Goal: Transaction & Acquisition: Obtain resource

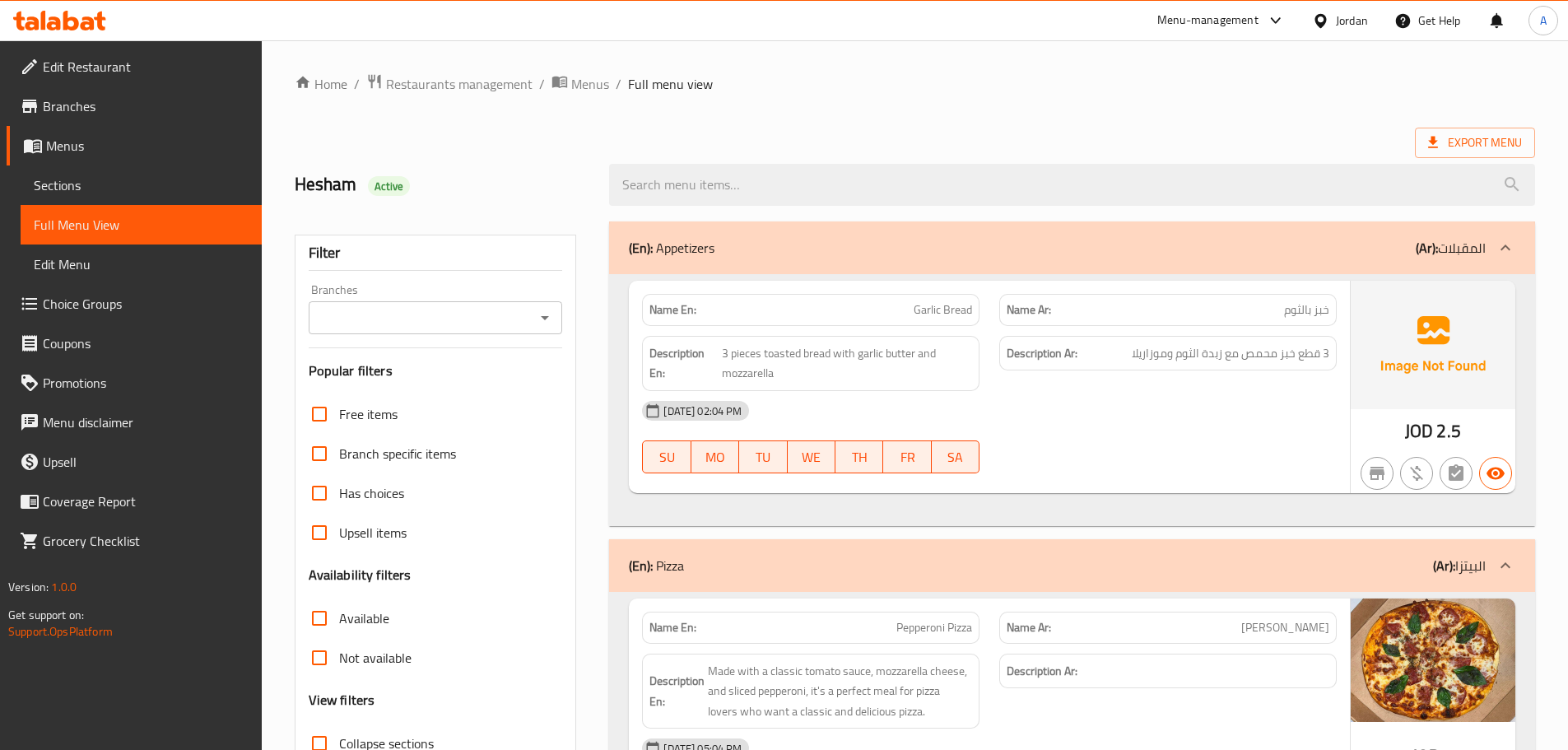
click at [1359, 19] on div "Jordan" at bounding box center [1352, 20] width 32 height 18
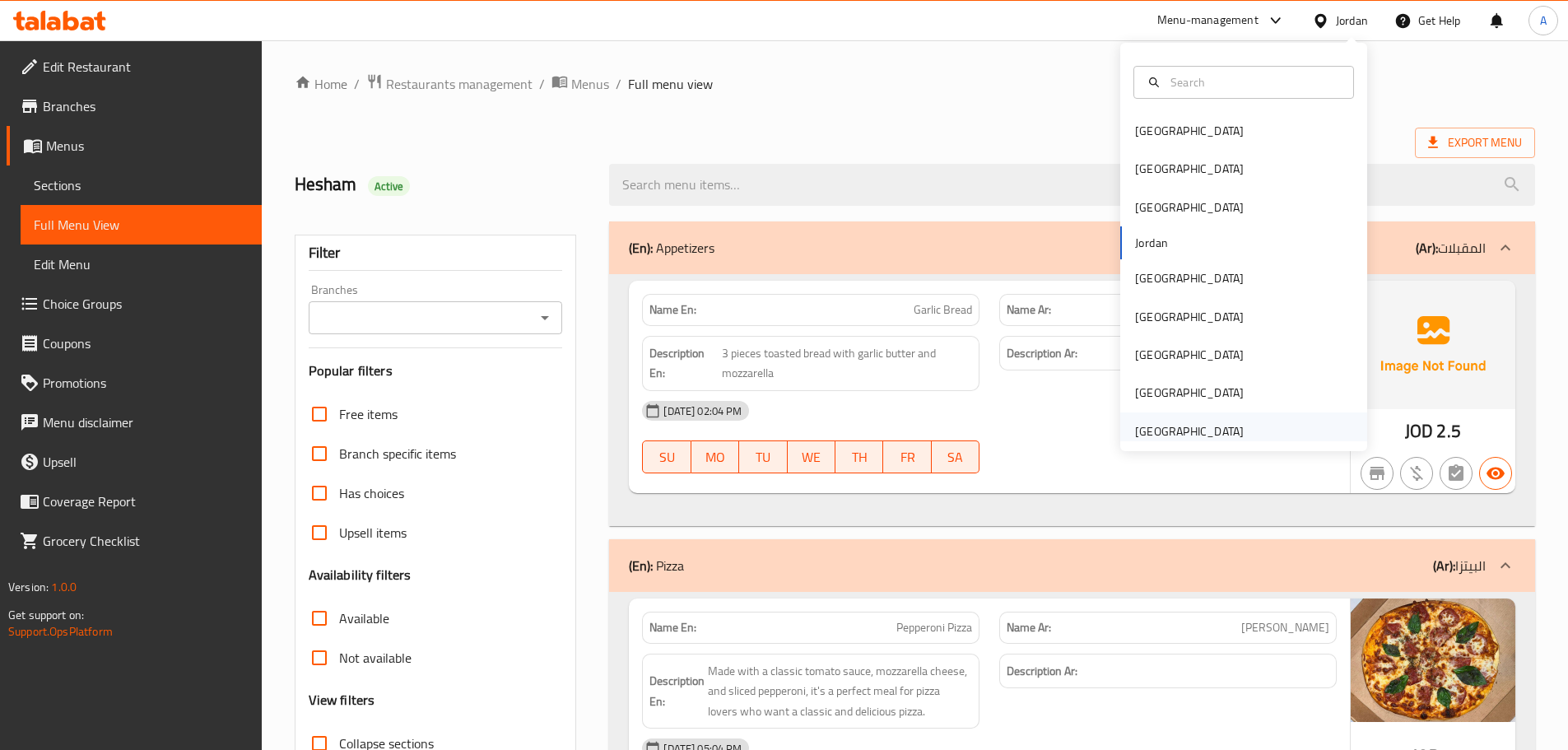
click at [1175, 417] on div "[GEOGRAPHIC_DATA]" at bounding box center [1189, 431] width 135 height 38
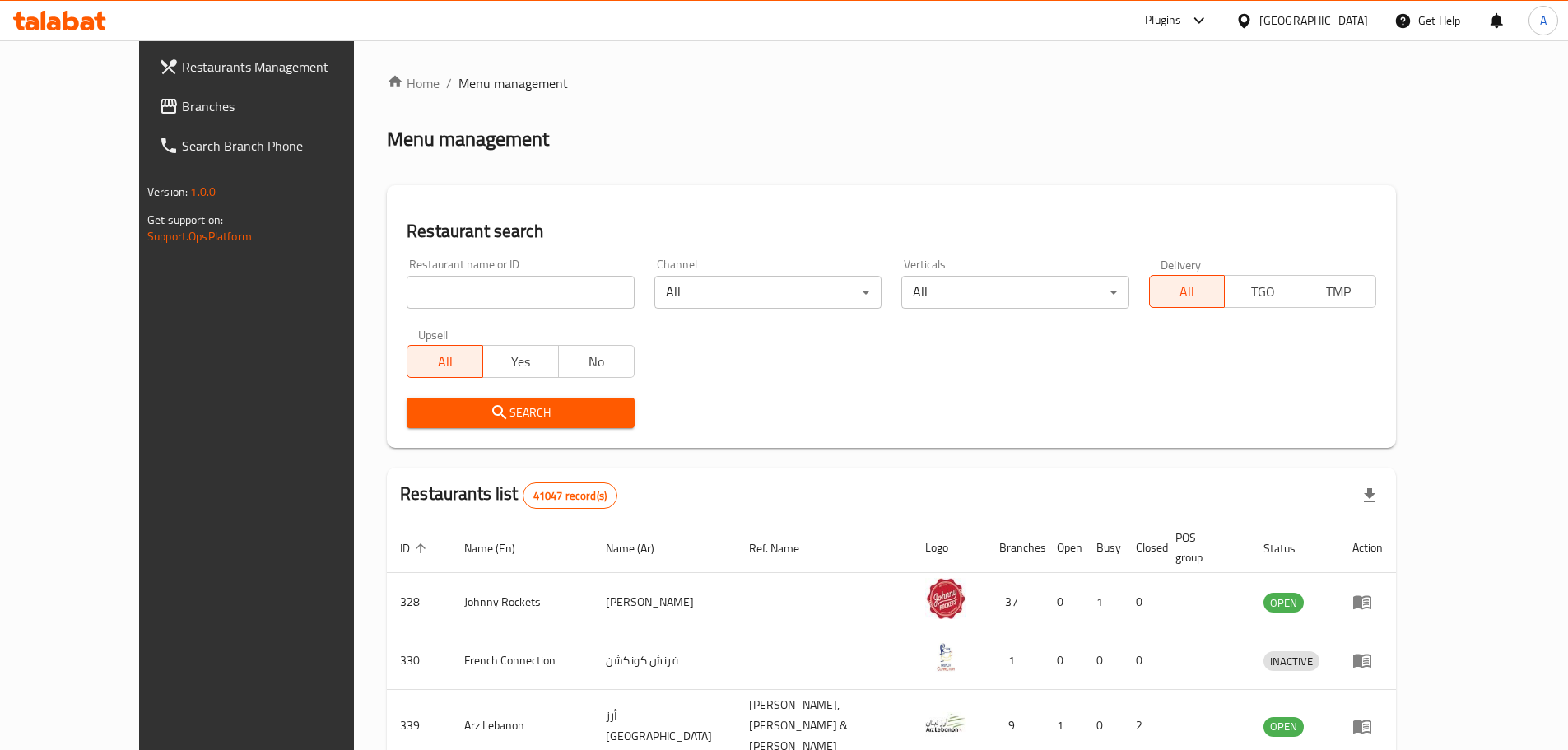
click at [182, 97] on span "Branches" at bounding box center [285, 106] width 206 height 19
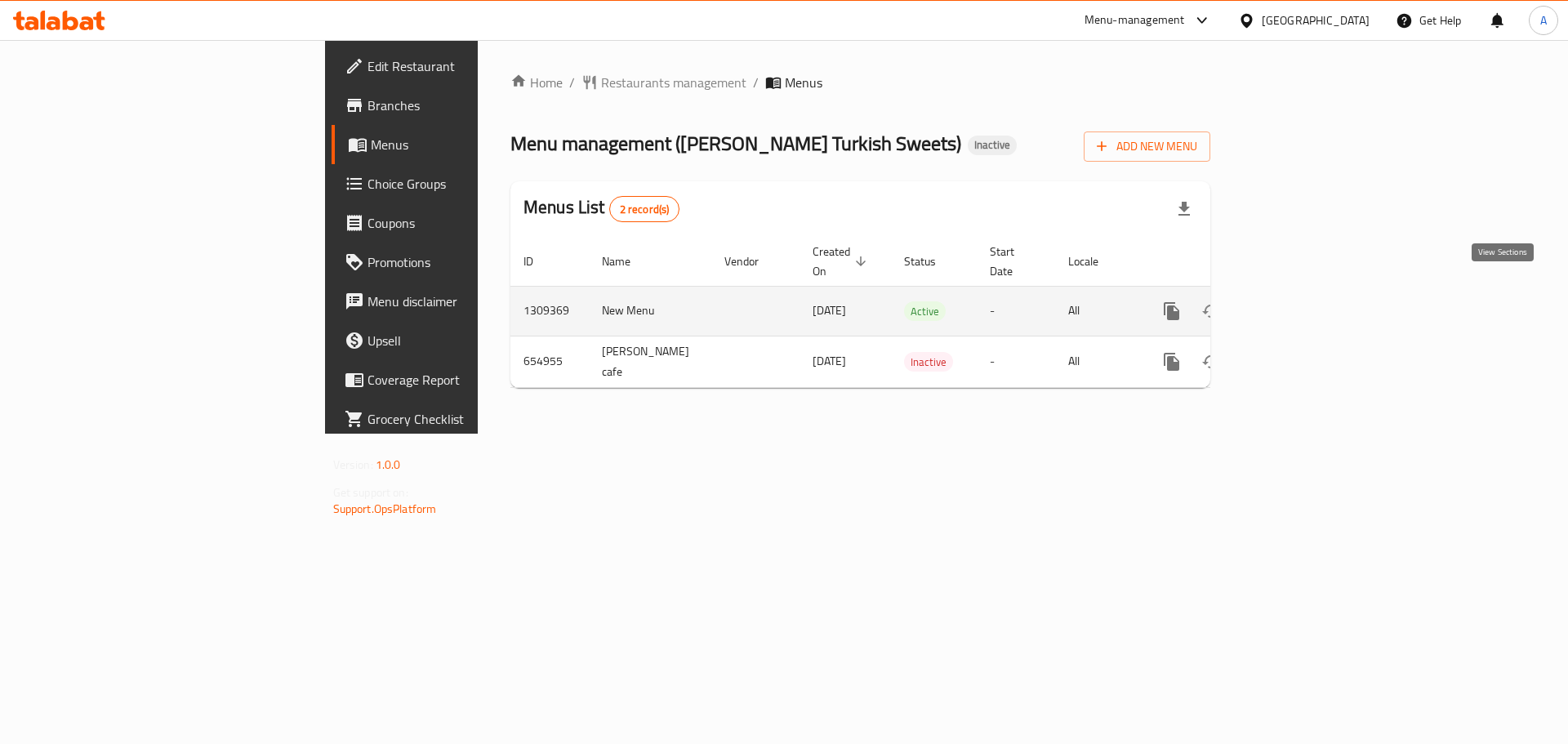
click at [1299, 301] on icon "enhanced table" at bounding box center [1289, 311] width 19 height 19
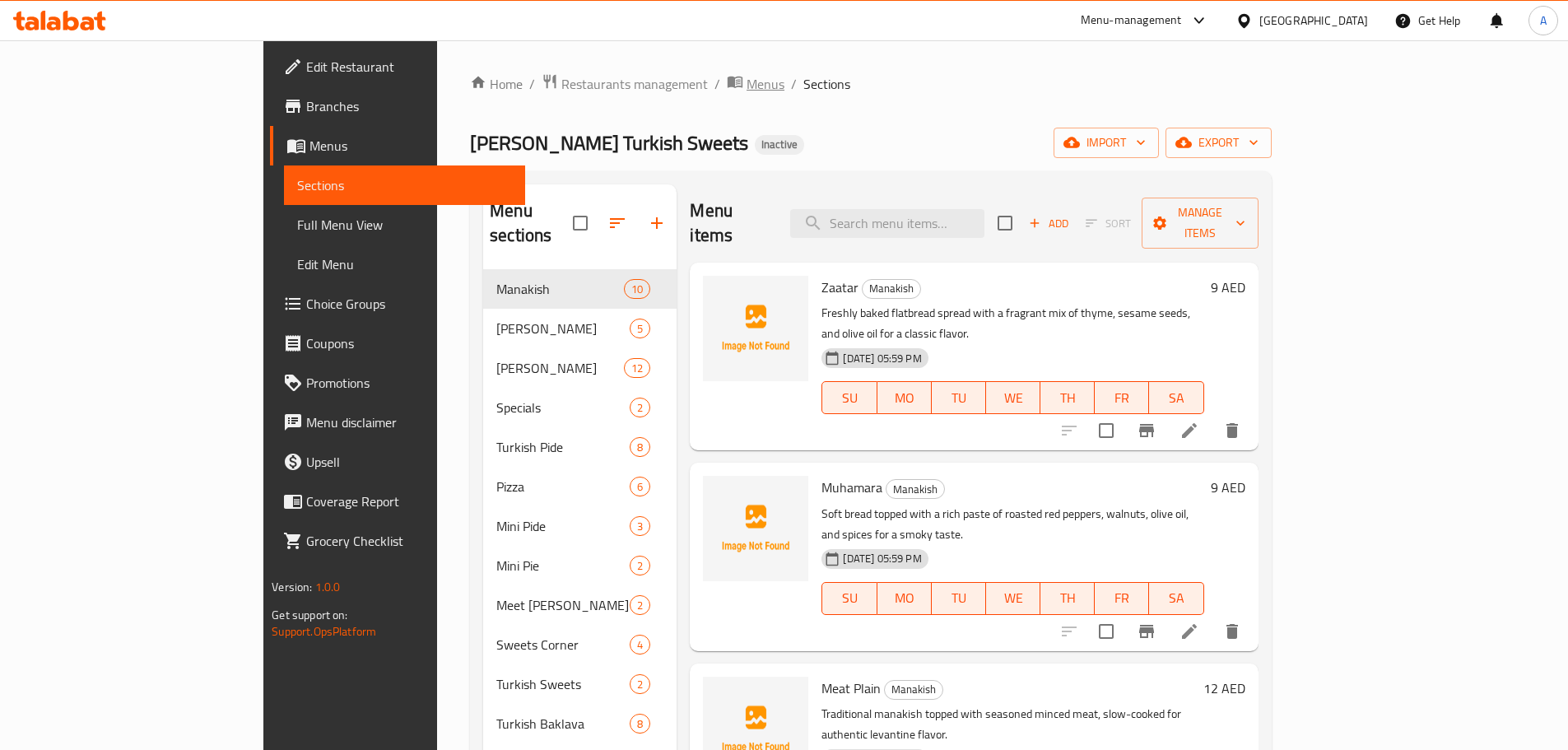
click at [747, 82] on span "Menus" at bounding box center [765, 84] width 38 height 19
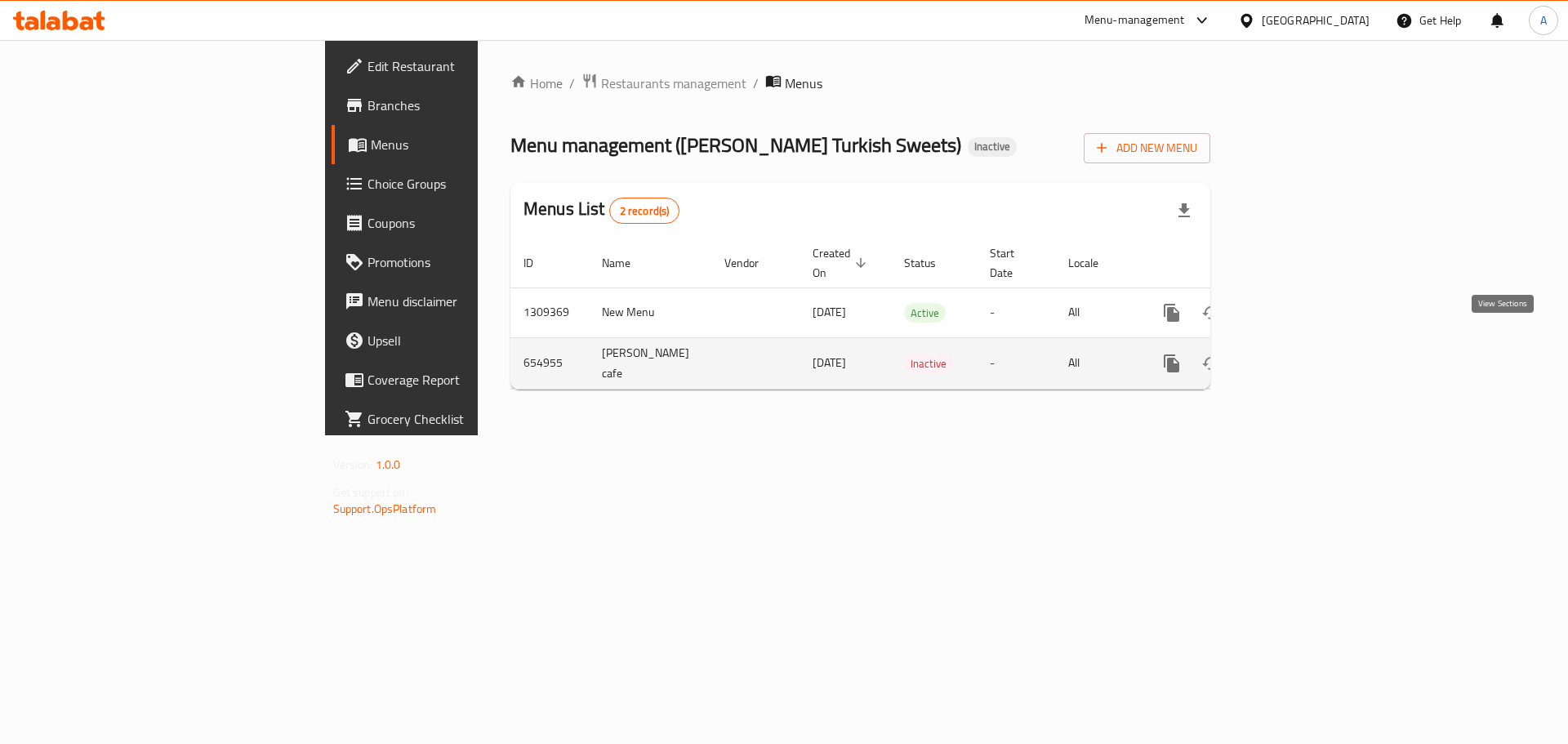
click at [1299, 353] on icon "enhanced table" at bounding box center [1289, 363] width 19 height 19
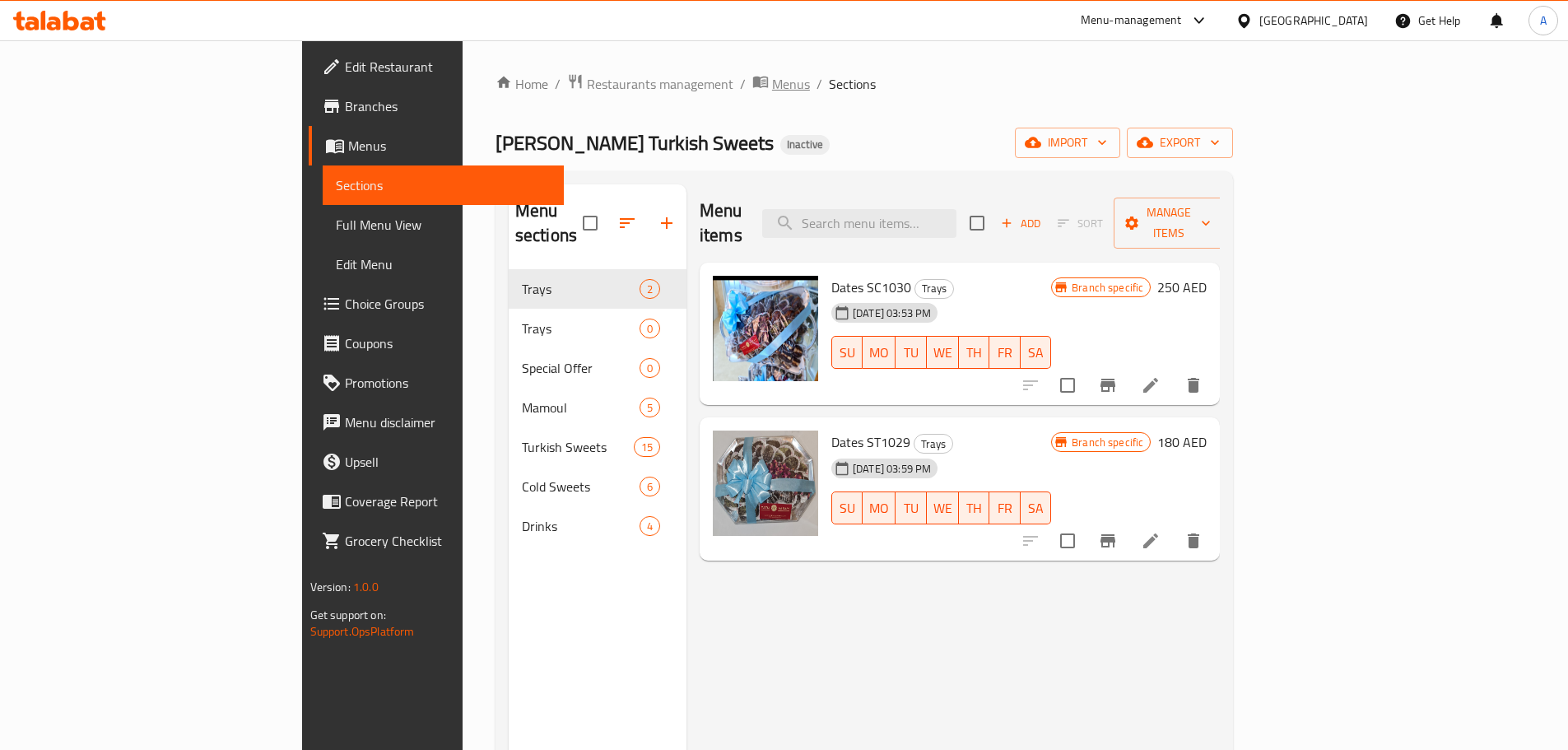
click at [772, 75] on span "Menus" at bounding box center [791, 84] width 38 height 19
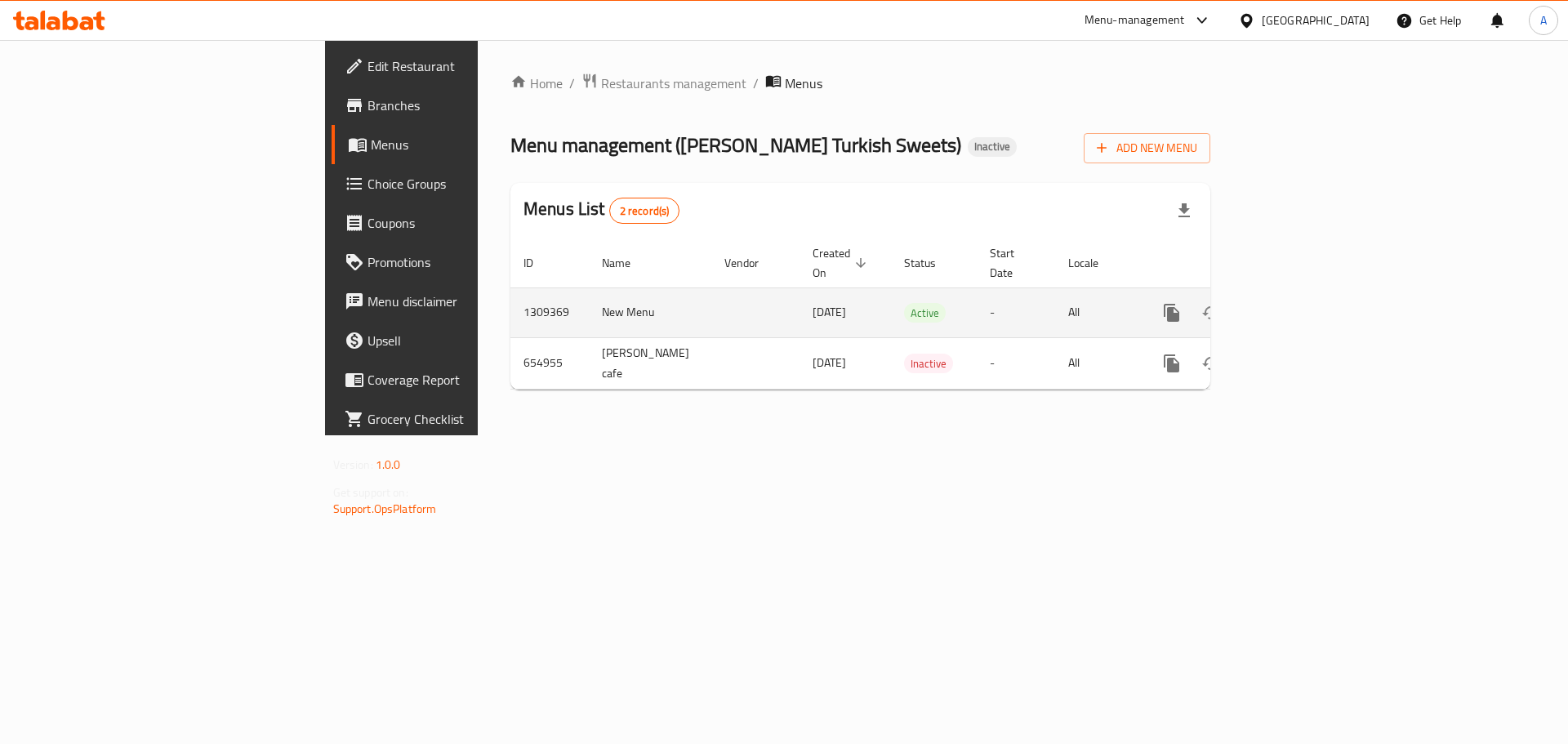
click at [1299, 303] on icon "enhanced table" at bounding box center [1289, 312] width 19 height 19
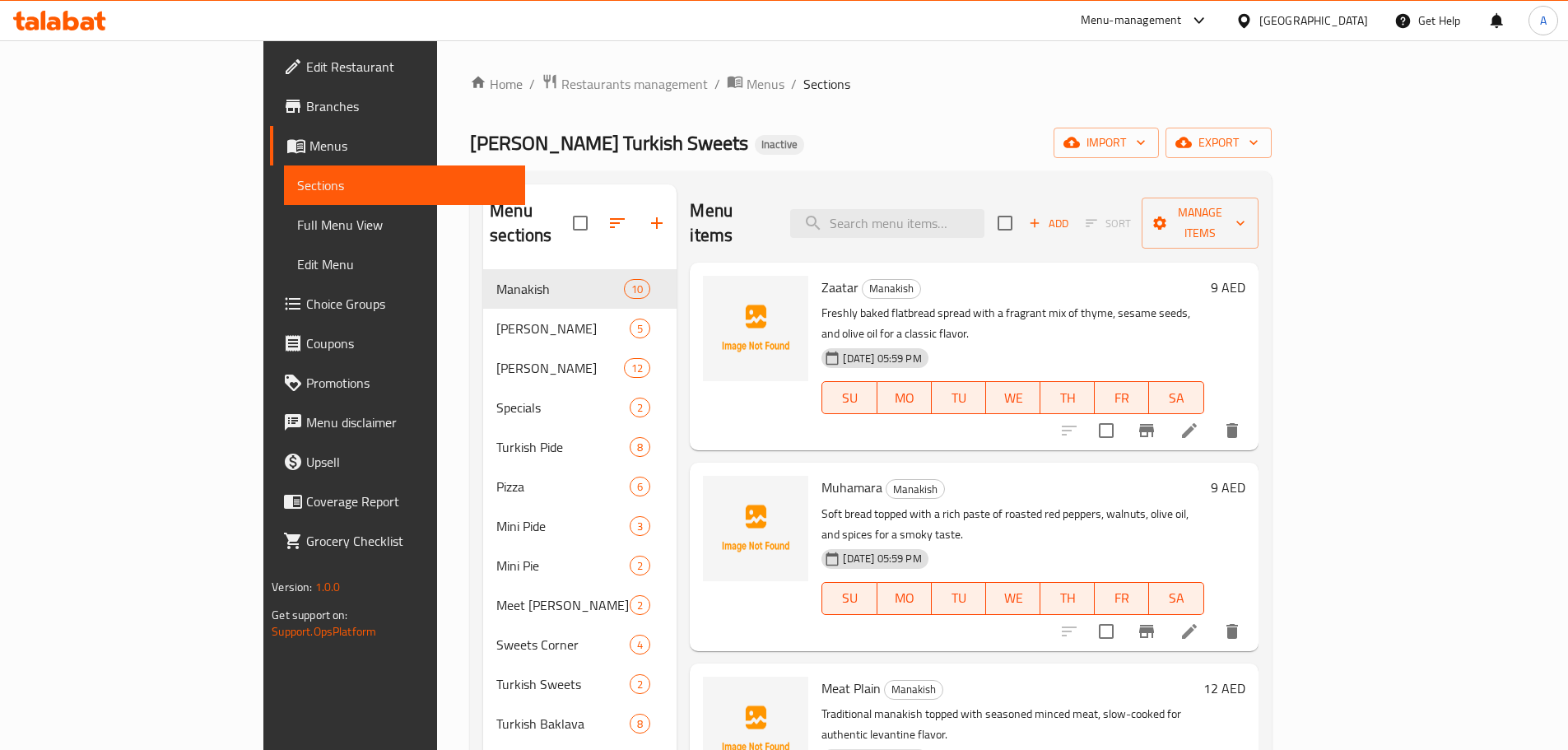
click at [297, 230] on span "Full Menu View" at bounding box center [405, 224] width 215 height 19
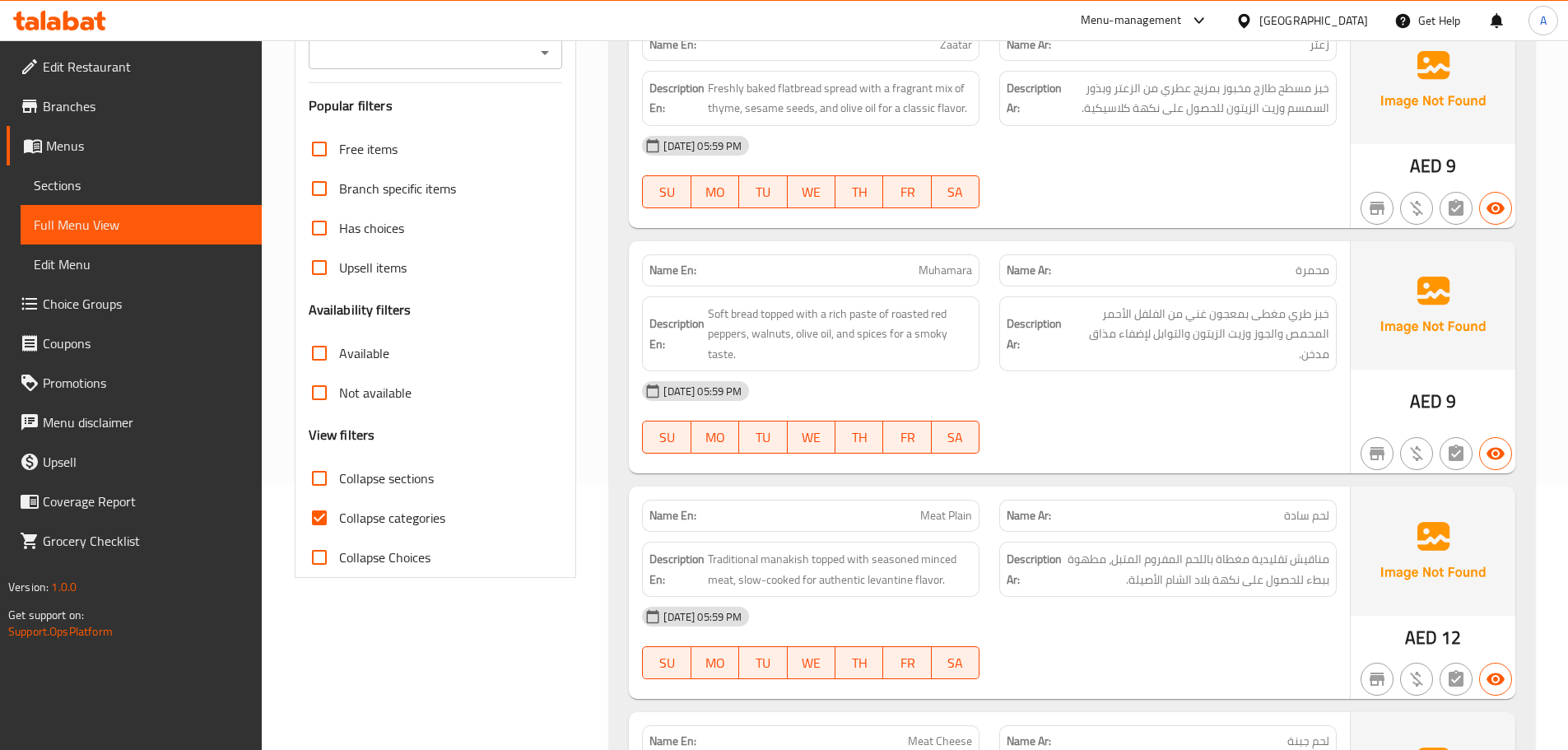
scroll to position [329, 0]
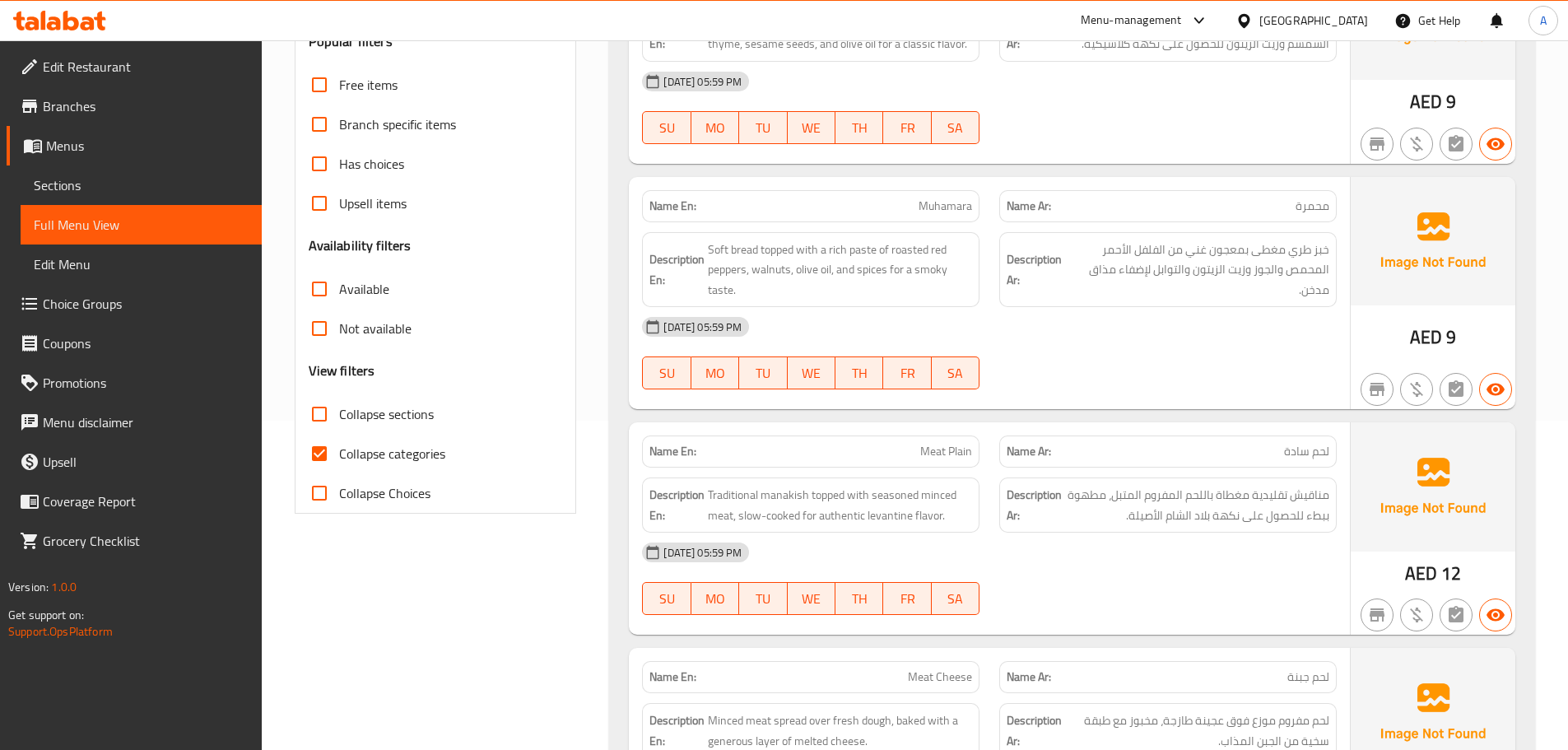
click at [359, 452] on span "Collapse categories" at bounding box center [392, 453] width 106 height 19
click at [339, 452] on input "Collapse categories" at bounding box center [319, 453] width 40 height 40
checkbox input "false"
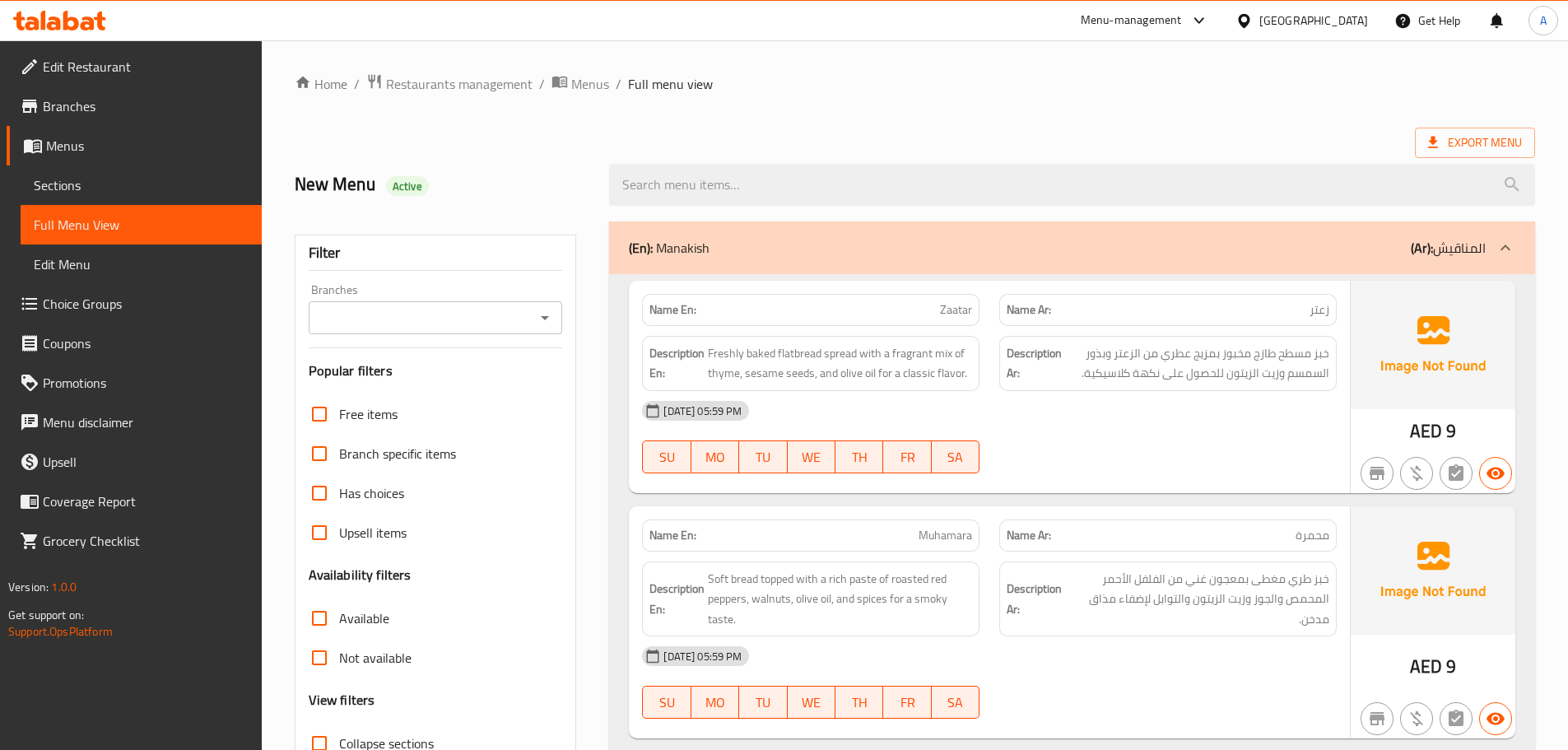
click at [1504, 133] on span "Export Menu" at bounding box center [1475, 142] width 94 height 20
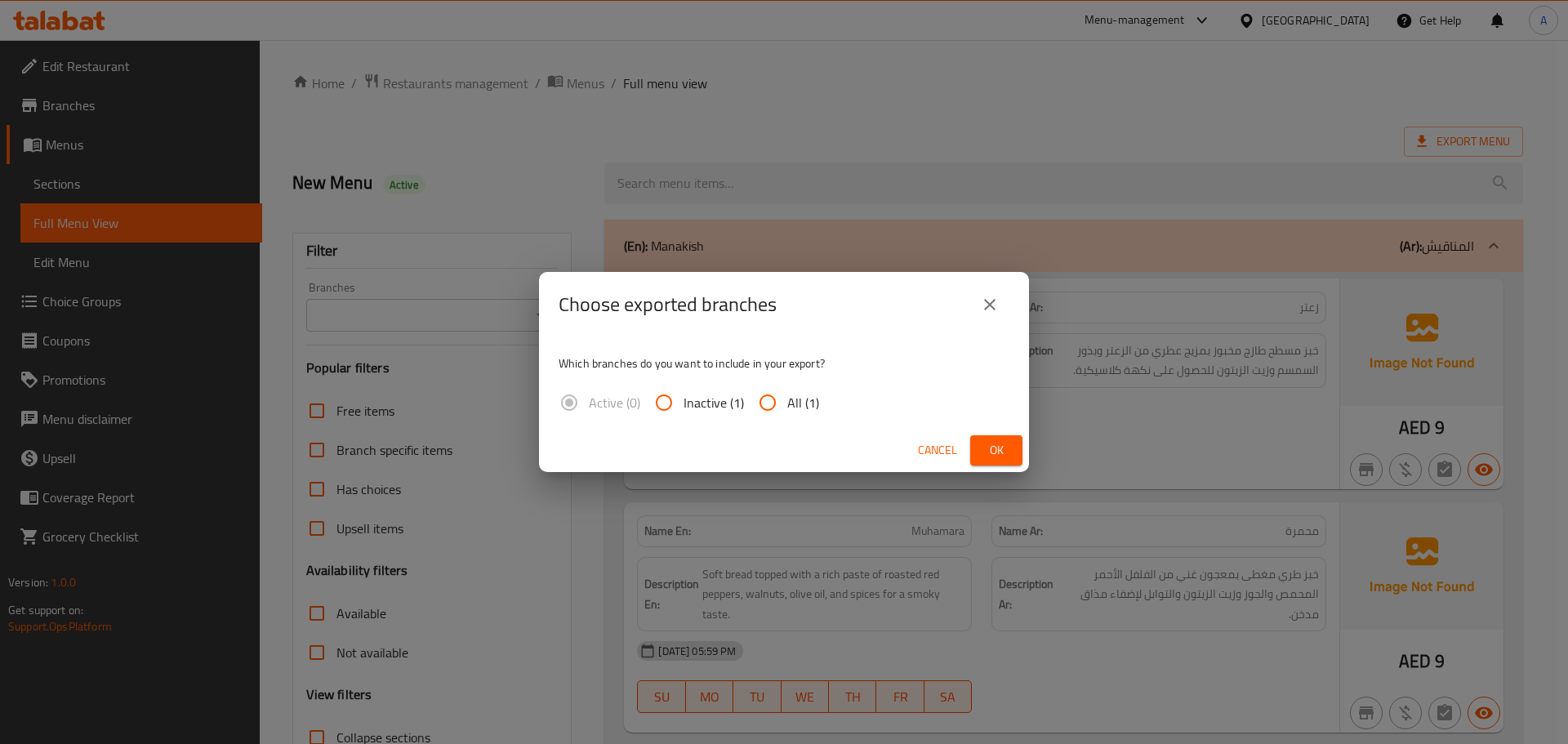
click at [800, 413] on span "All (1)" at bounding box center [803, 402] width 31 height 19
click at [787, 413] on input "All (1)" at bounding box center [767, 402] width 39 height 39
radio input "true"
drag, startPoint x: 1010, startPoint y: 452, endPoint x: 1021, endPoint y: 427, distance: 27.3
click at [1010, 452] on button "Ok" at bounding box center [996, 450] width 52 height 31
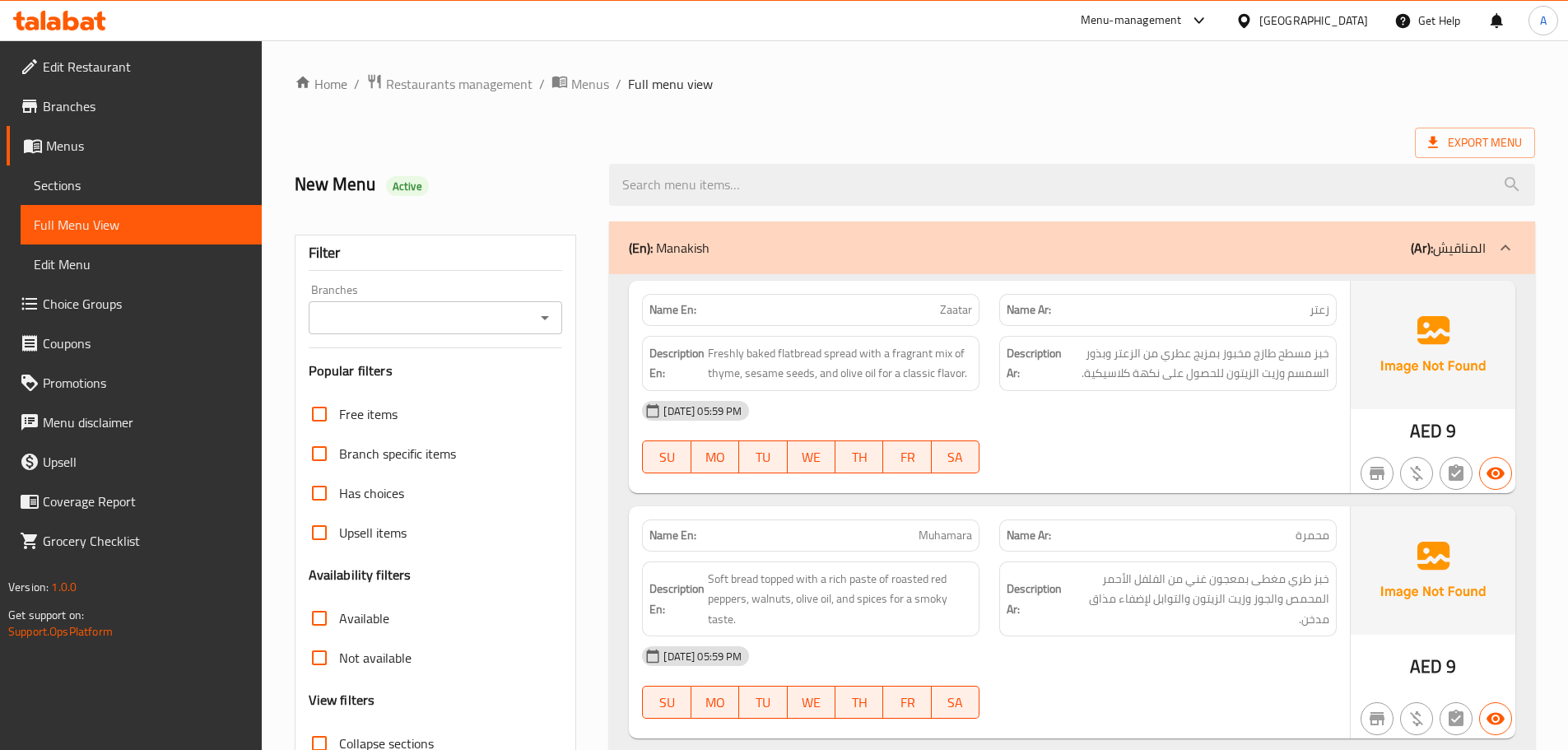
click at [1255, 140] on div "Export Menu" at bounding box center [915, 142] width 1240 height 31
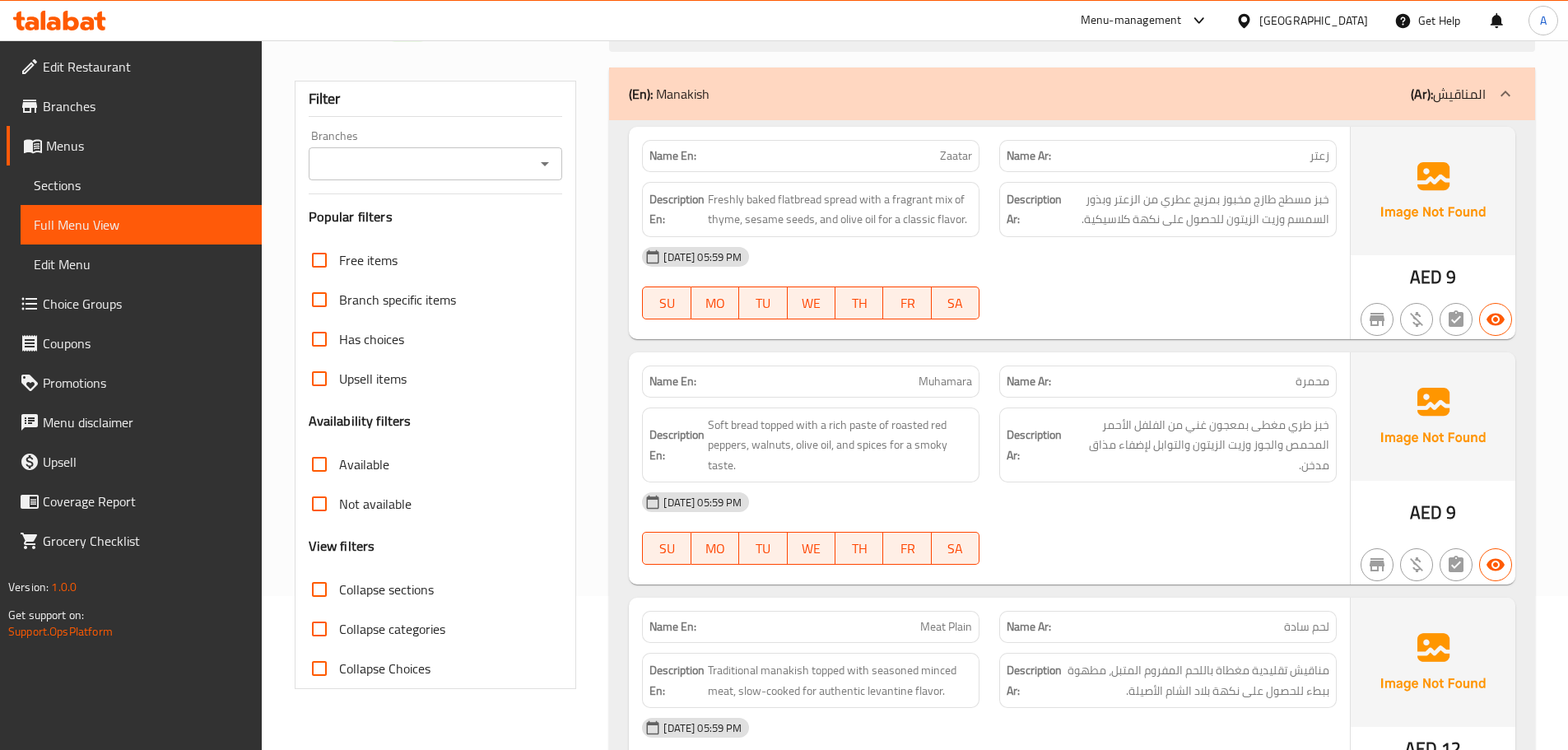
scroll to position [83, 0]
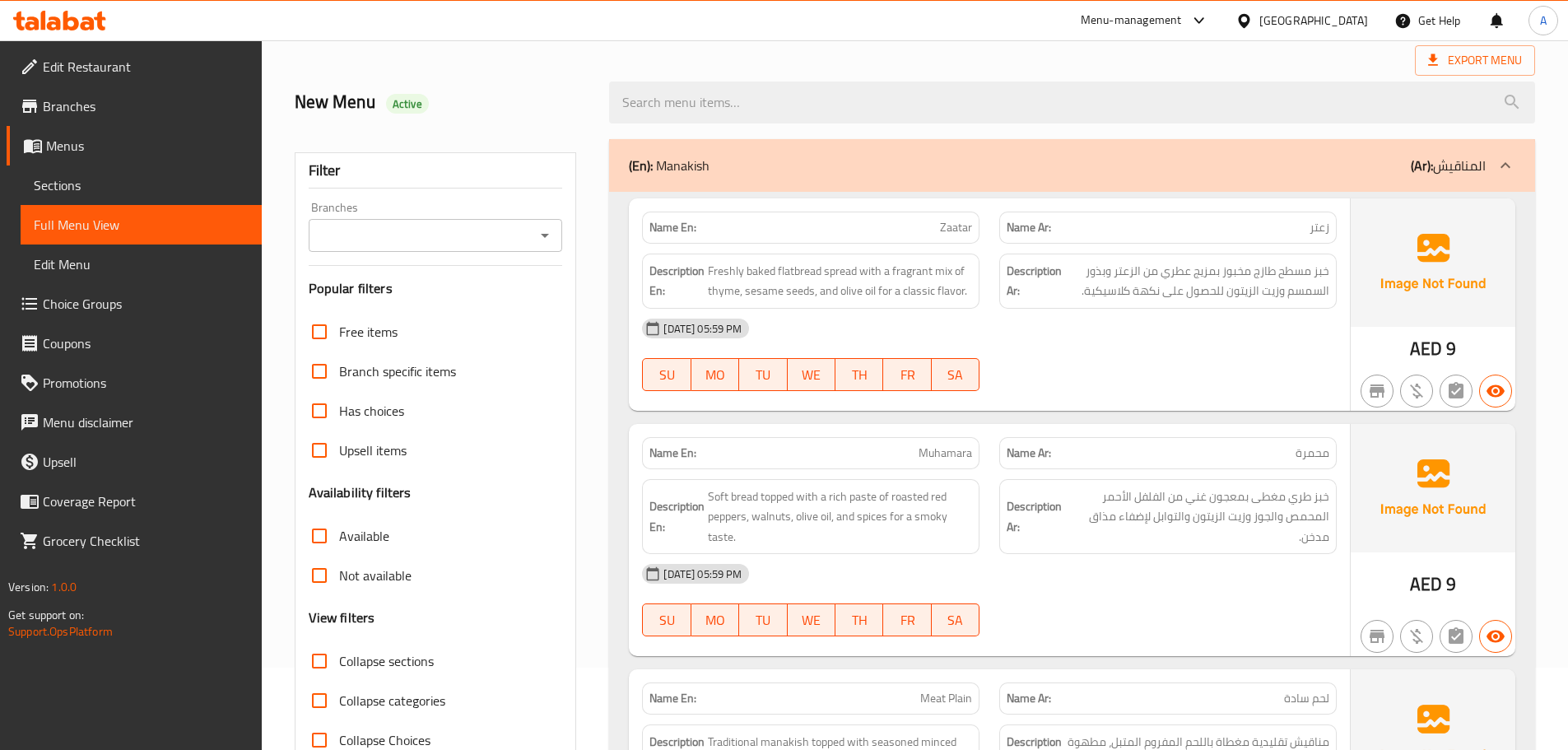
drag, startPoint x: 540, startPoint y: 4, endPoint x: 942, endPoint y: 70, distance: 407.4
click at [942, 70] on div "New Menu Active" at bounding box center [915, 102] width 1260 height 73
